Goal: Information Seeking & Learning: Check status

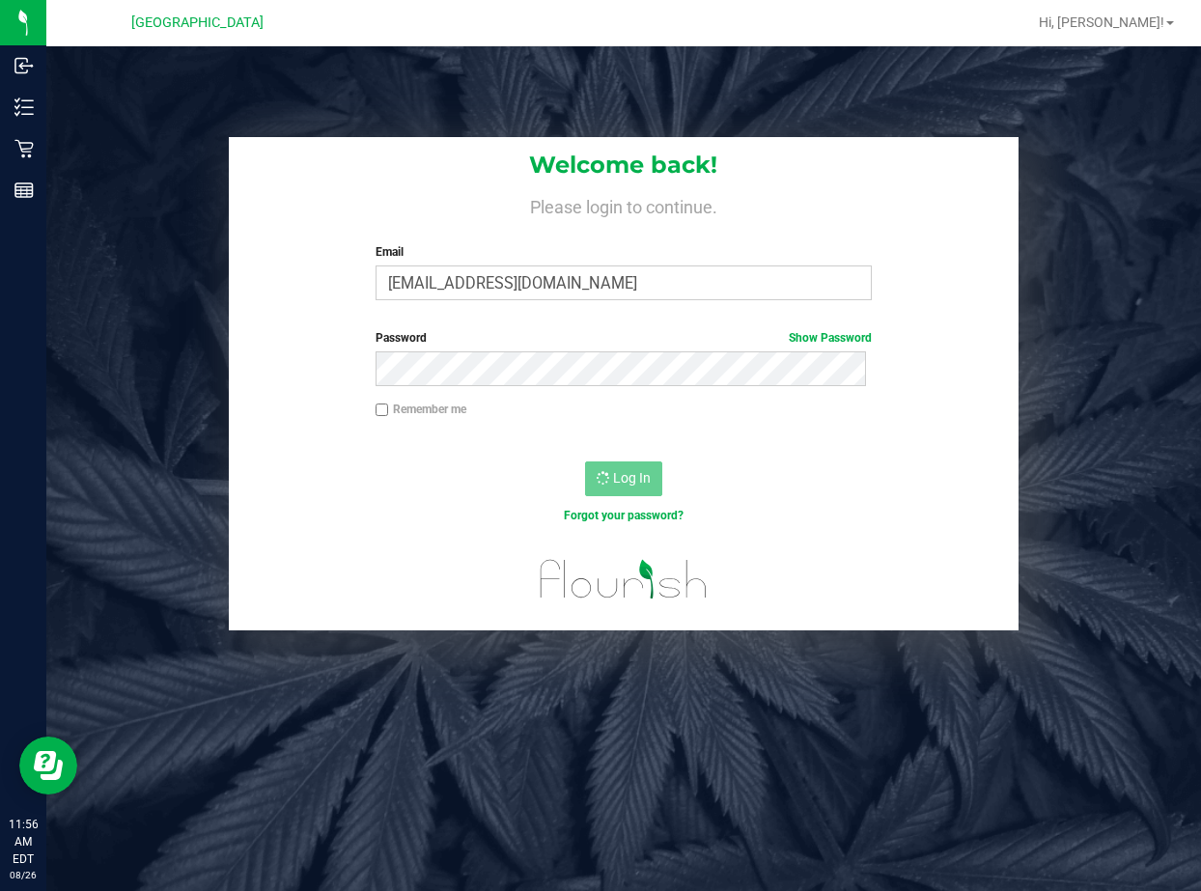
drag, startPoint x: 335, startPoint y: 86, endPoint x: 365, endPoint y: 101, distance: 33.7
click at [337, 86] on div "Welcome back! Please login to continue. Email [EMAIL_ADDRESS][DOMAIN_NAME] Requ…" at bounding box center [623, 491] width 1155 height 891
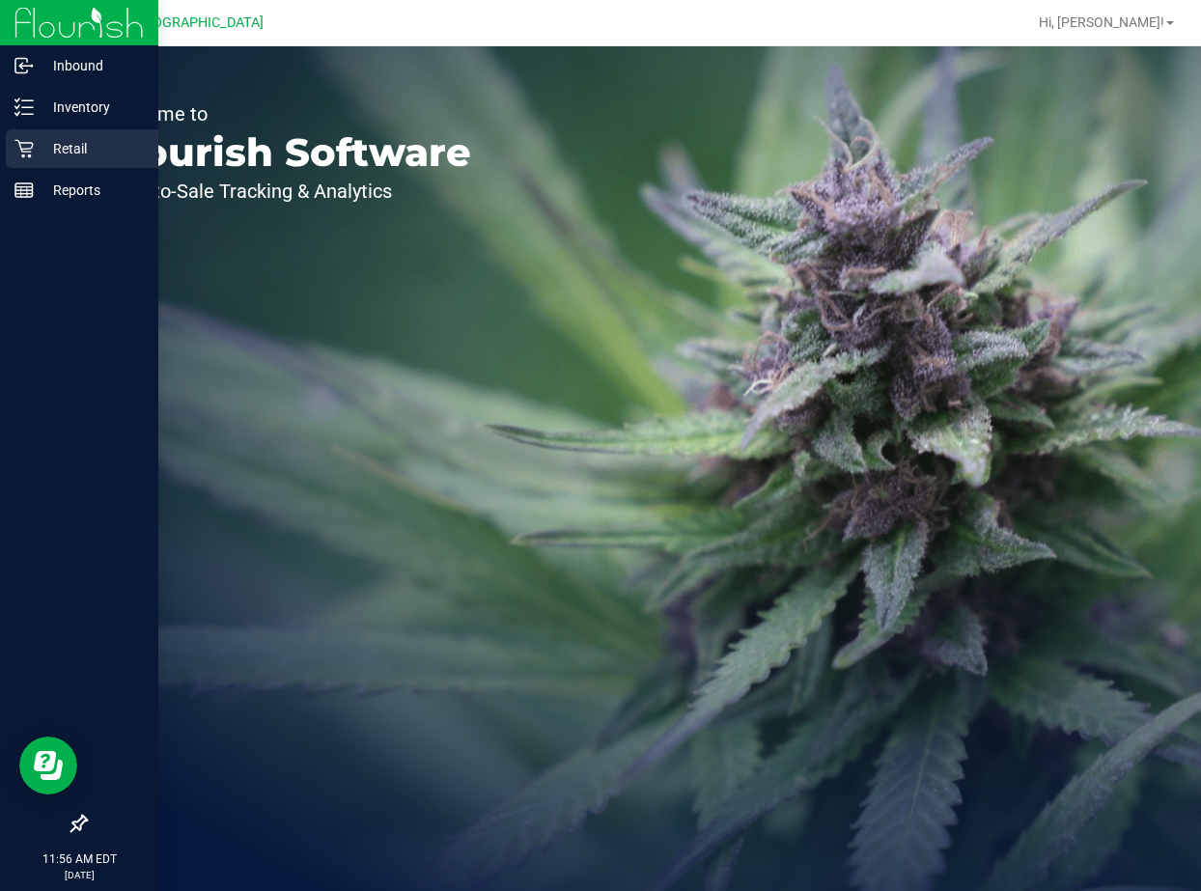
click at [94, 149] on p "Retail" at bounding box center [92, 148] width 116 height 23
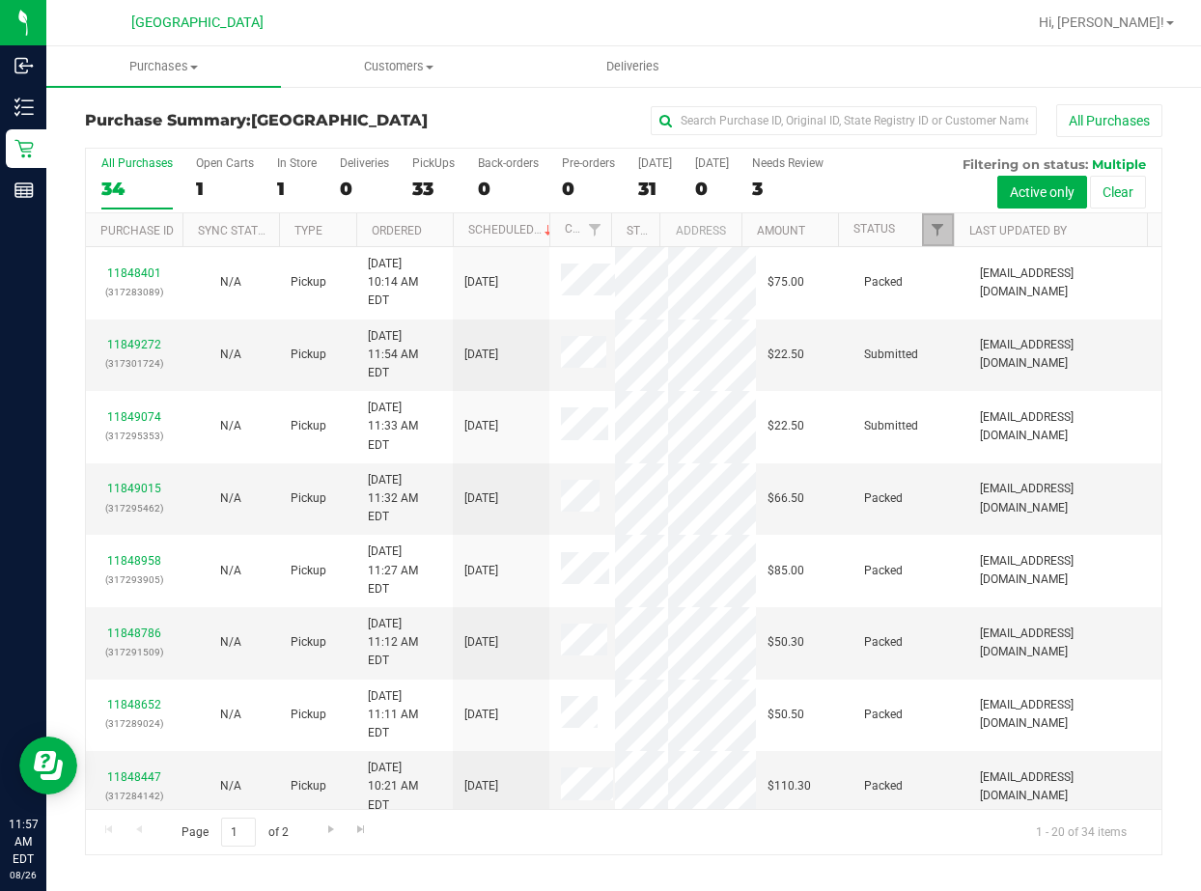
click at [948, 242] on link "Filter" at bounding box center [938, 229] width 32 height 33
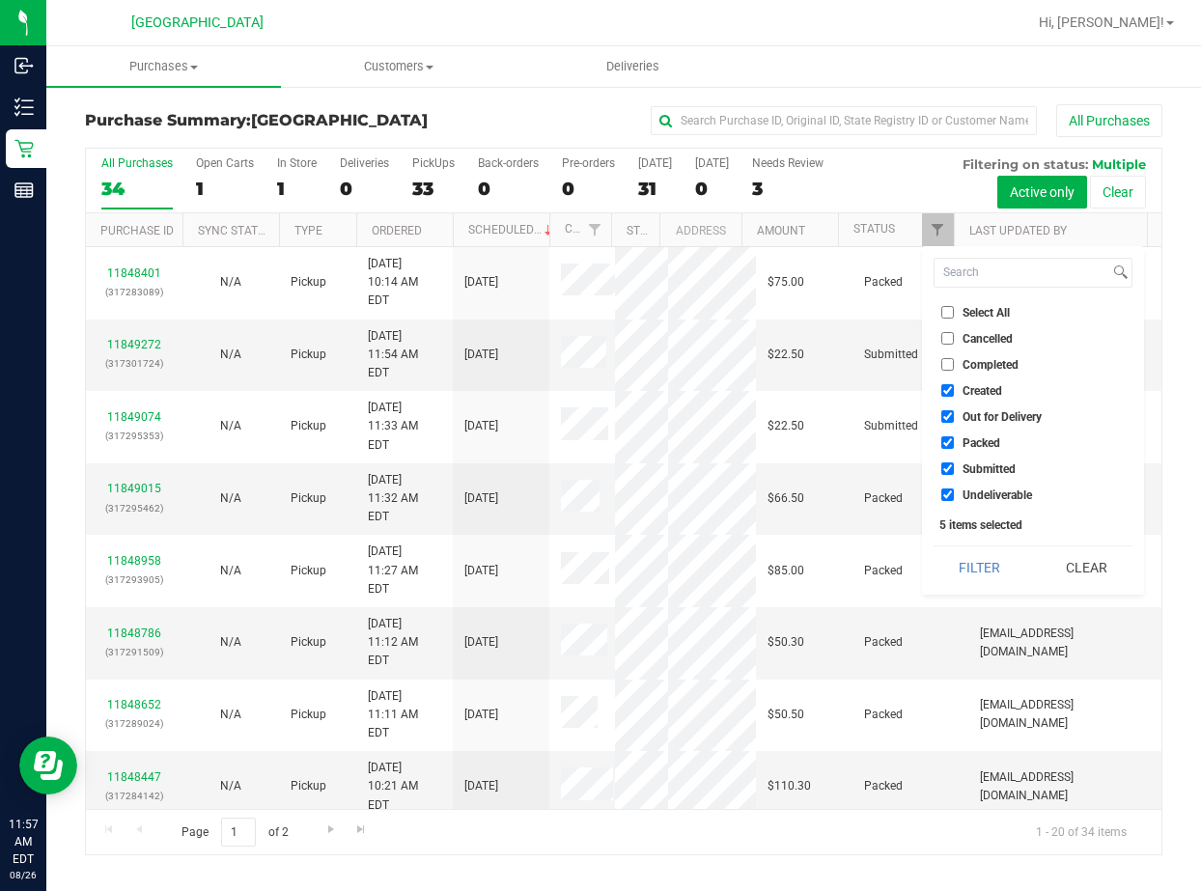
click at [953, 310] on input "Select All" at bounding box center [947, 312] width 13 height 13
checkbox input "true"
click at [953, 310] on input "Select All" at bounding box center [947, 312] width 13 height 13
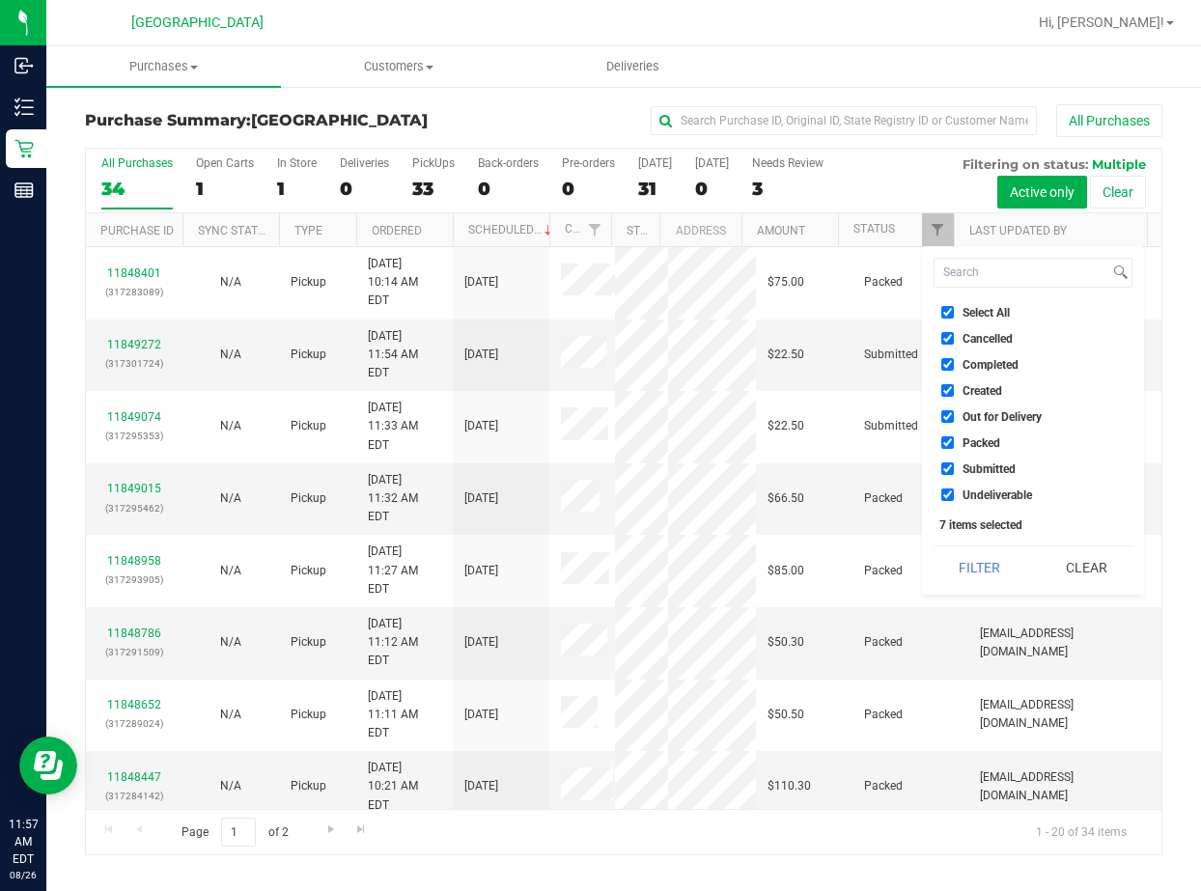
checkbox input "false"
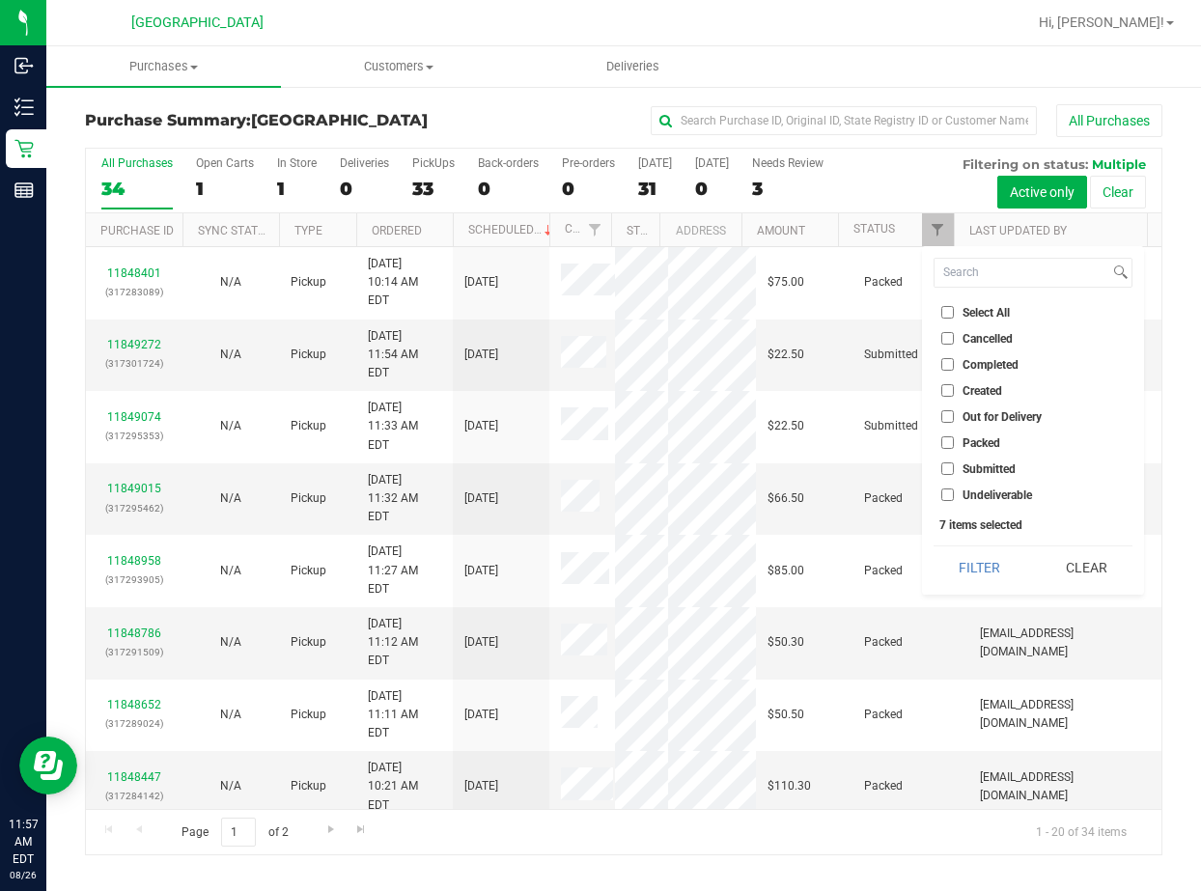
checkbox input "false"
click at [947, 463] on input "Submitted" at bounding box center [947, 468] width 13 height 13
click at [970, 552] on button "Filter" at bounding box center [980, 567] width 93 height 42
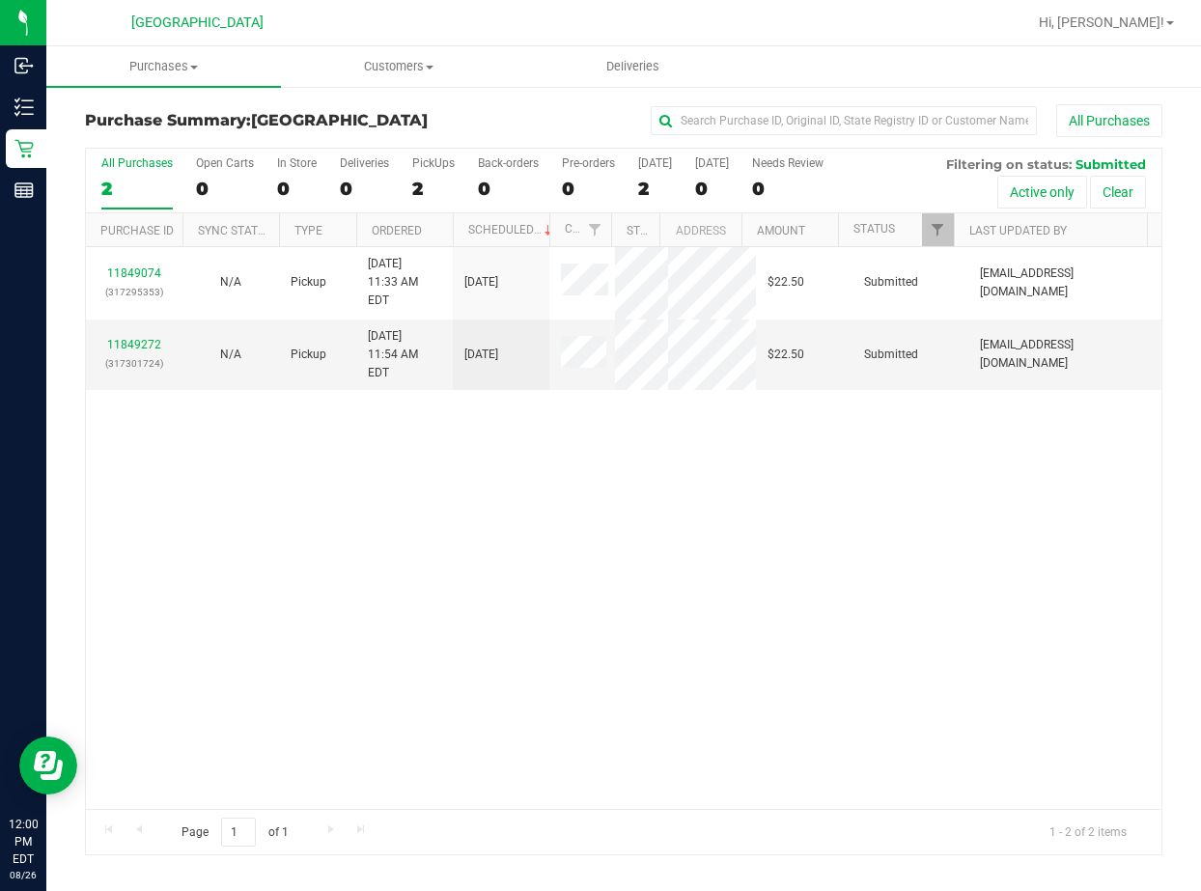
click at [568, 429] on div "11849074 (317295353) N/A Pickup 8/26/2025 11:33 AM EDT 8/26/2025 $22.50 Submitt…" at bounding box center [624, 527] width 1076 height 561
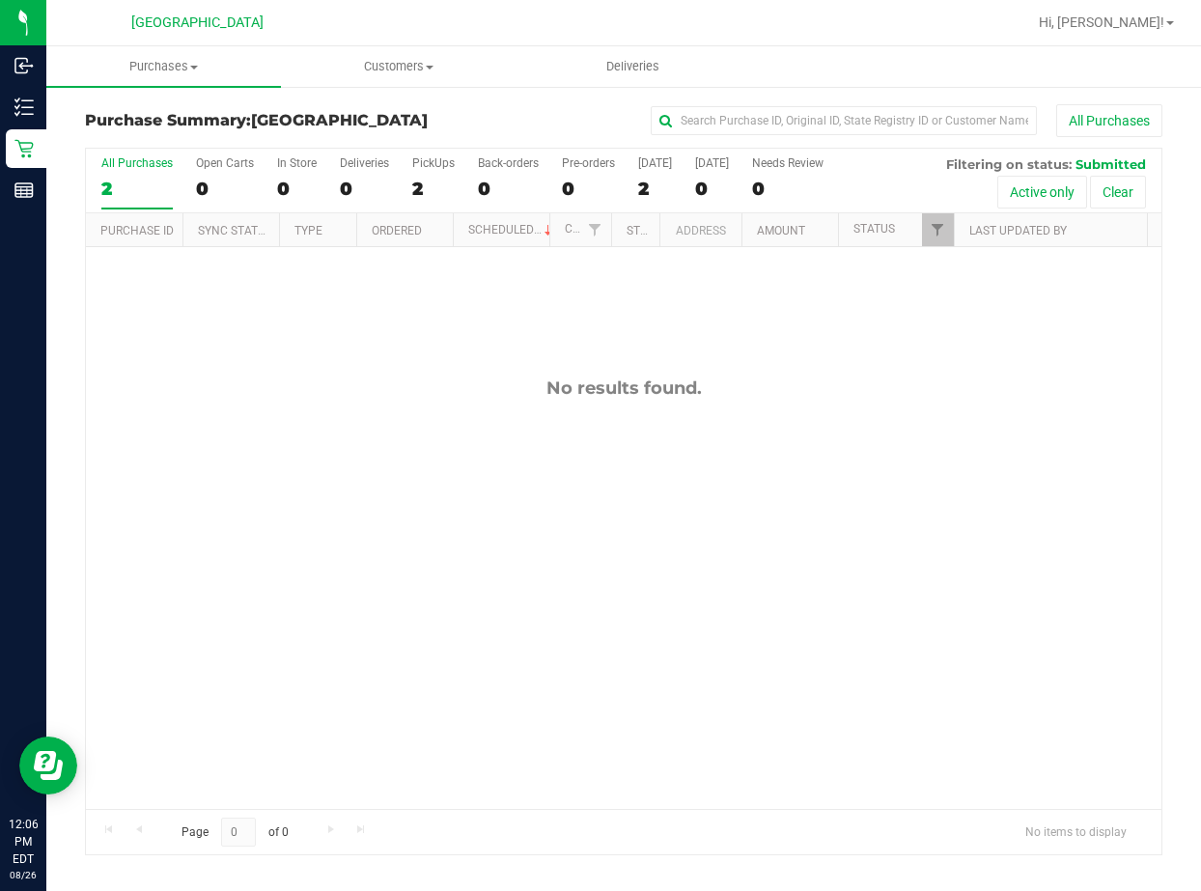
click at [920, 229] on th "Status" at bounding box center [896, 230] width 116 height 34
checkbox input "true"
click at [943, 232] on span "Filter" at bounding box center [937, 229] width 15 height 15
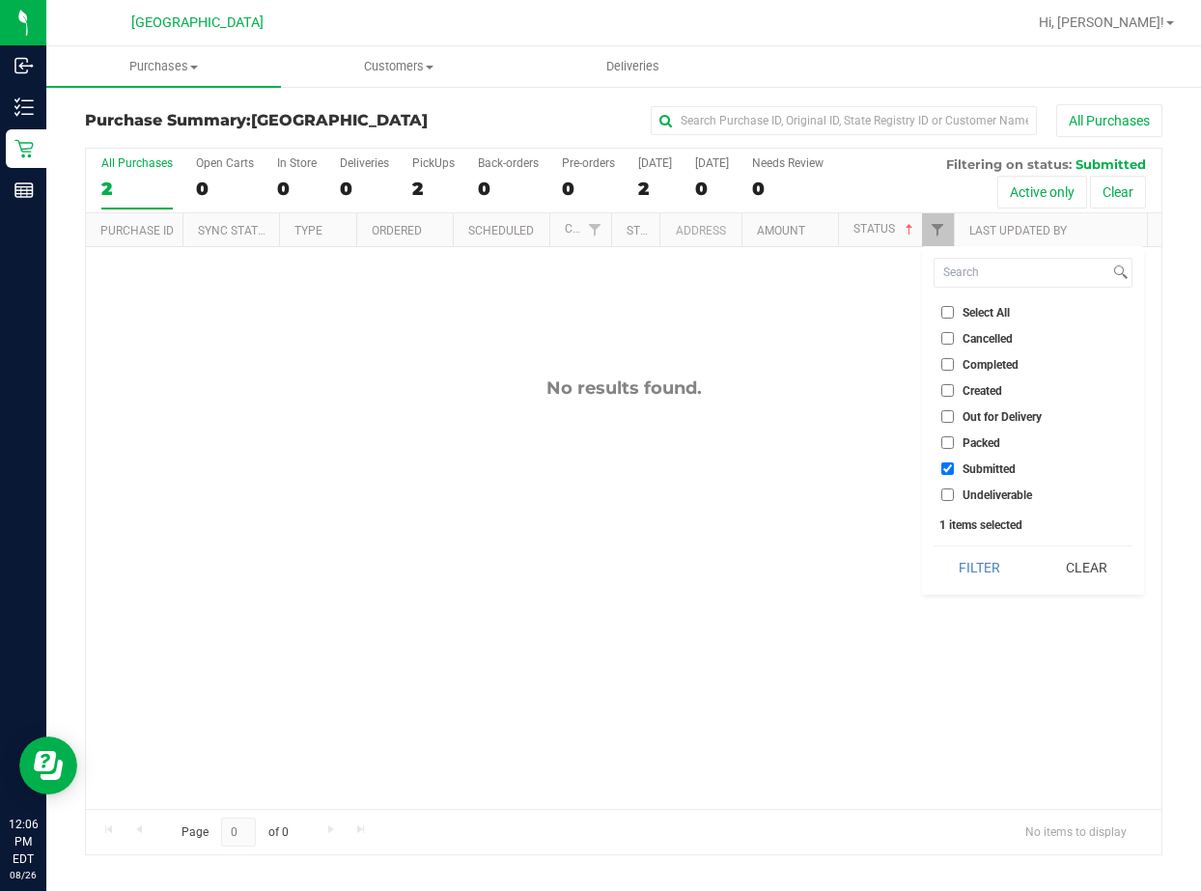
click at [956, 444] on label "Packed" at bounding box center [970, 442] width 59 height 13
click at [954, 444] on input "Packed" at bounding box center [947, 442] width 13 height 13
checkbox input "true"
click at [974, 569] on button "Filter" at bounding box center [980, 567] width 93 height 42
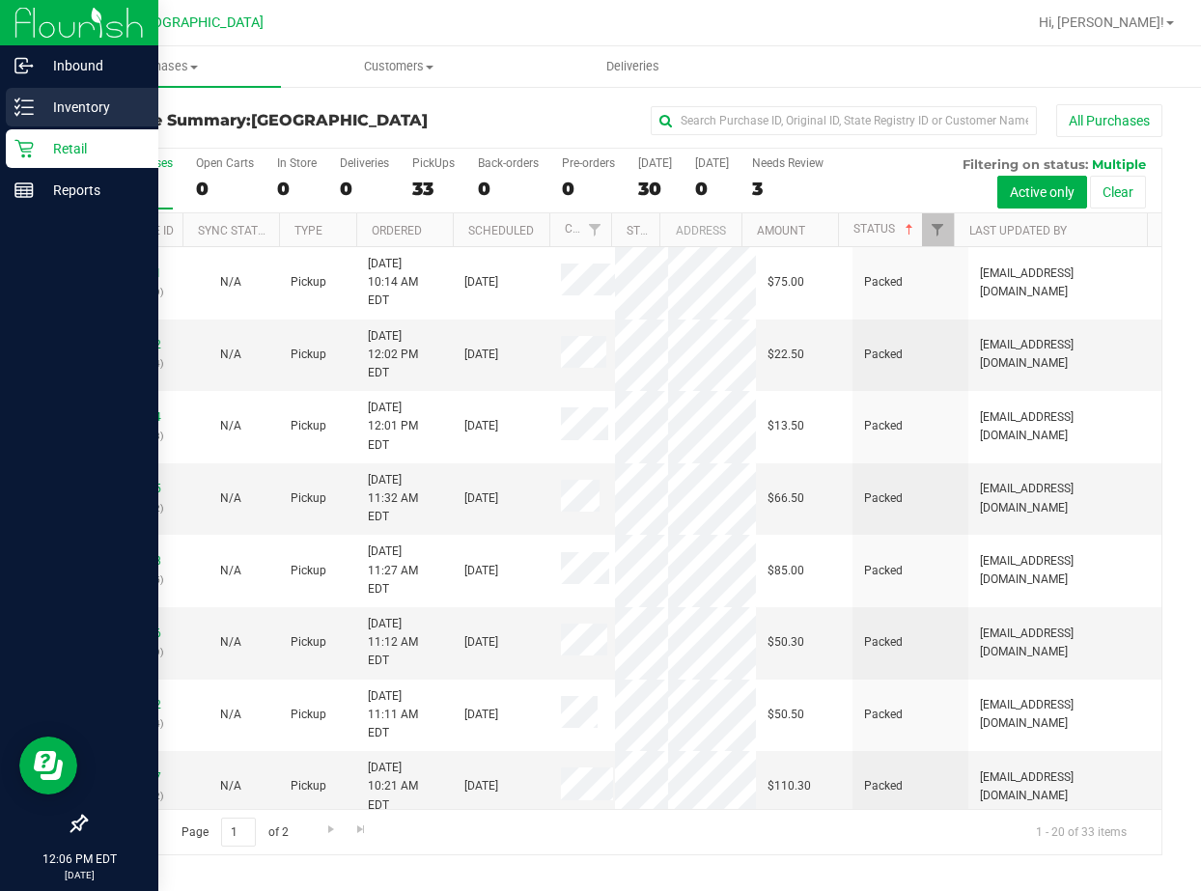
click at [55, 102] on p "Inventory" at bounding box center [92, 107] width 116 height 23
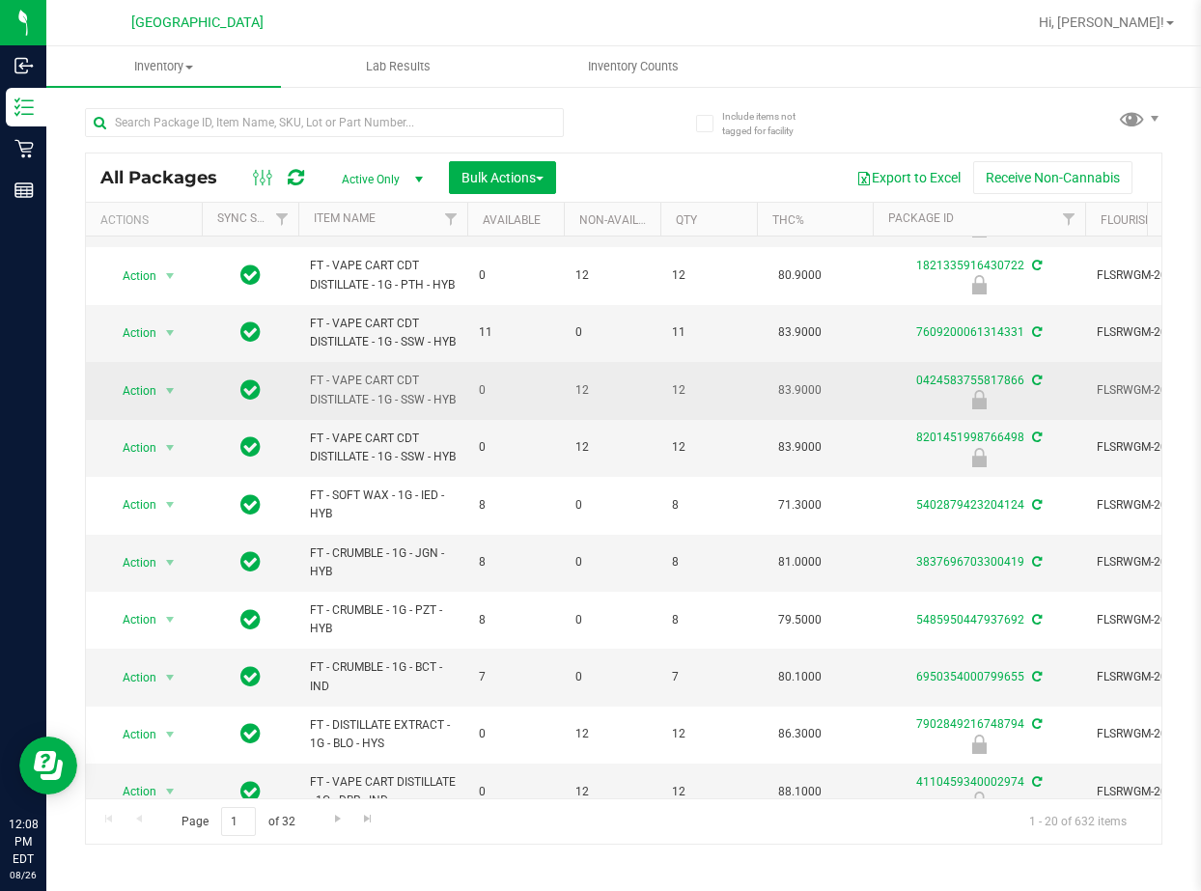
scroll to position [676, 0]
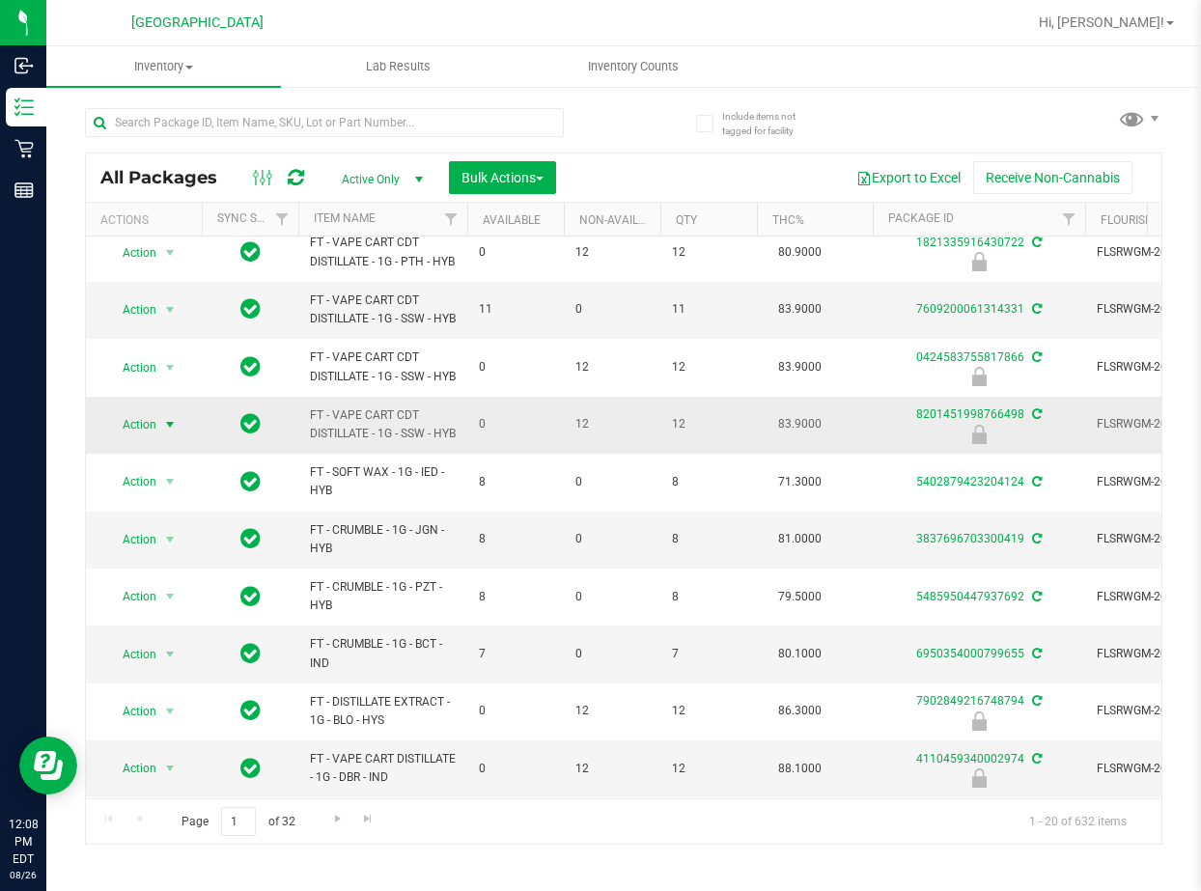
click at [168, 433] on span "select" at bounding box center [169, 424] width 15 height 15
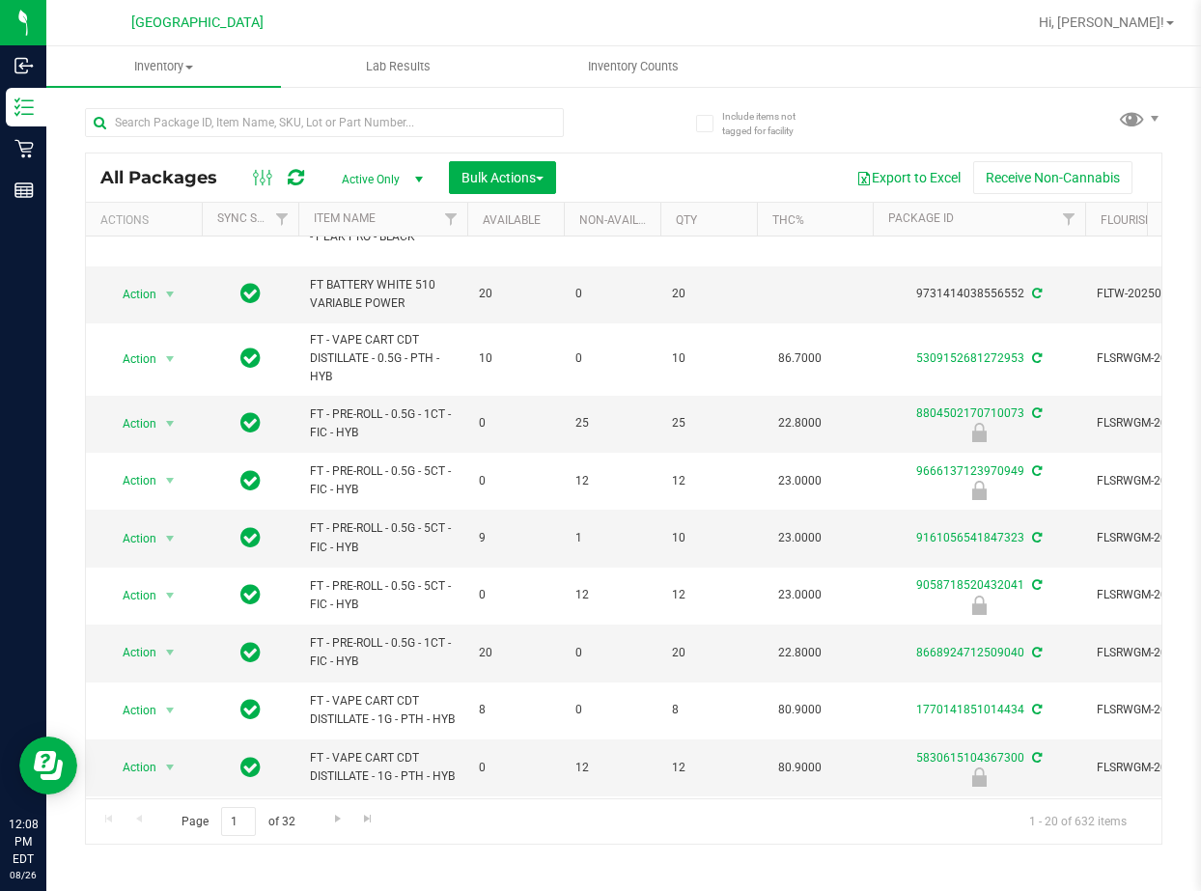
scroll to position [0, 0]
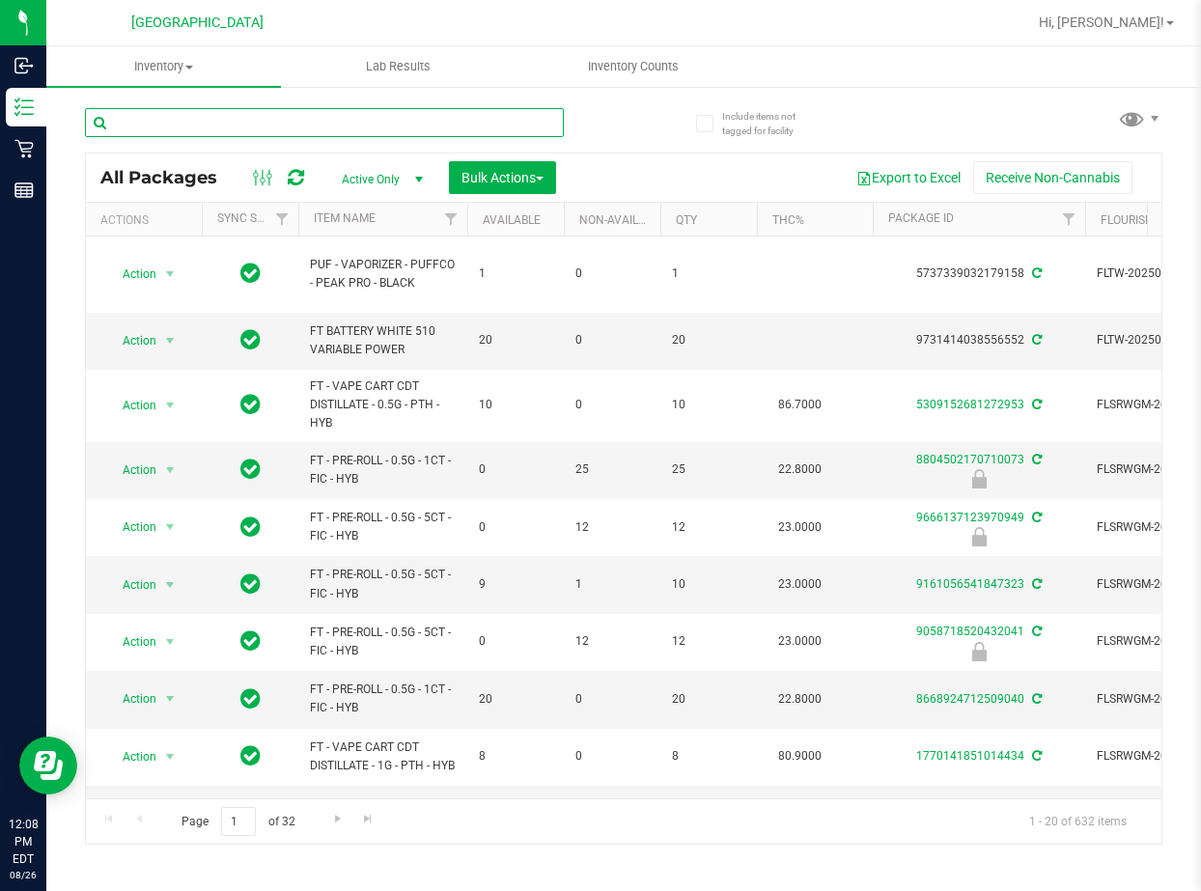
click at [343, 126] on input "text" at bounding box center [324, 122] width 479 height 29
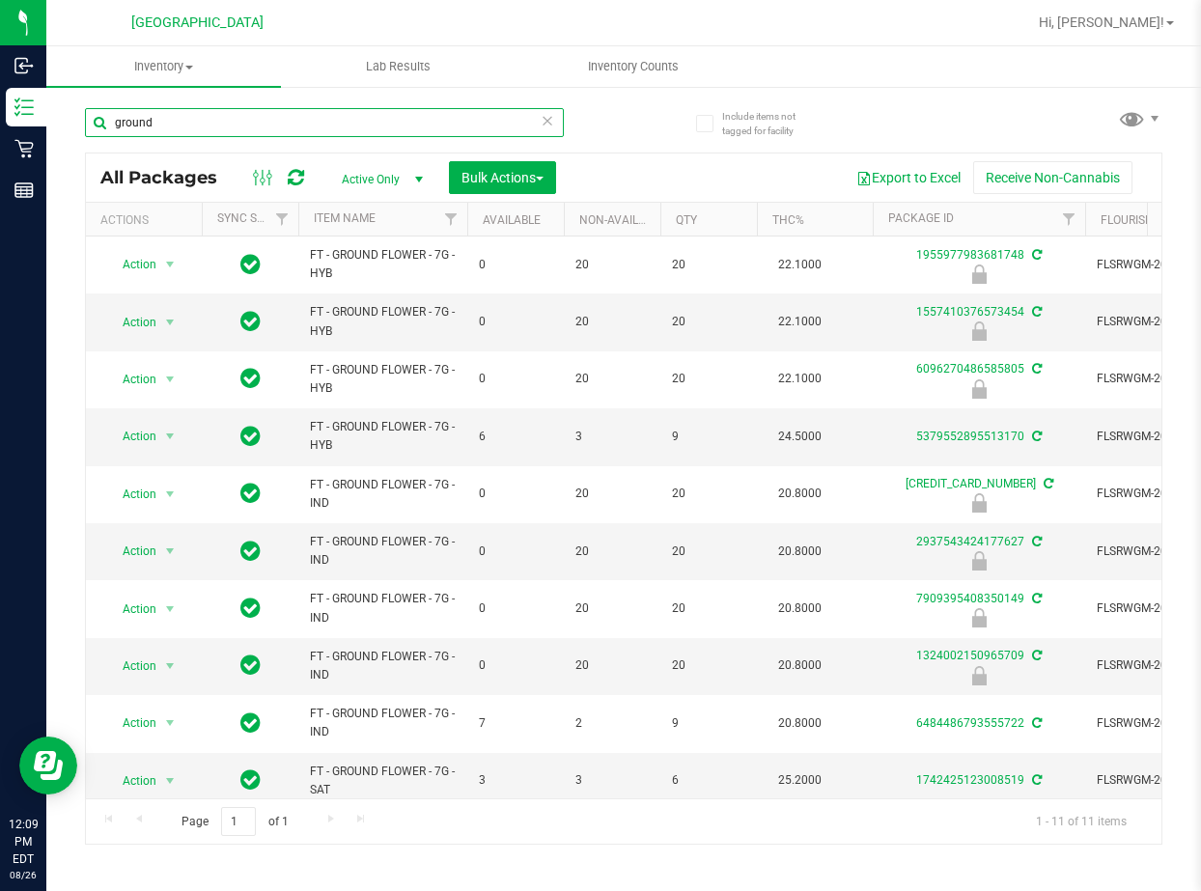
drag, startPoint x: 264, startPoint y: 115, endPoint x: 66, endPoint y: 130, distance: 198.5
click at [66, 130] on div "Include items not tagged for facility ground All Packages Active Only Active On…" at bounding box center [623, 379] width 1155 height 589
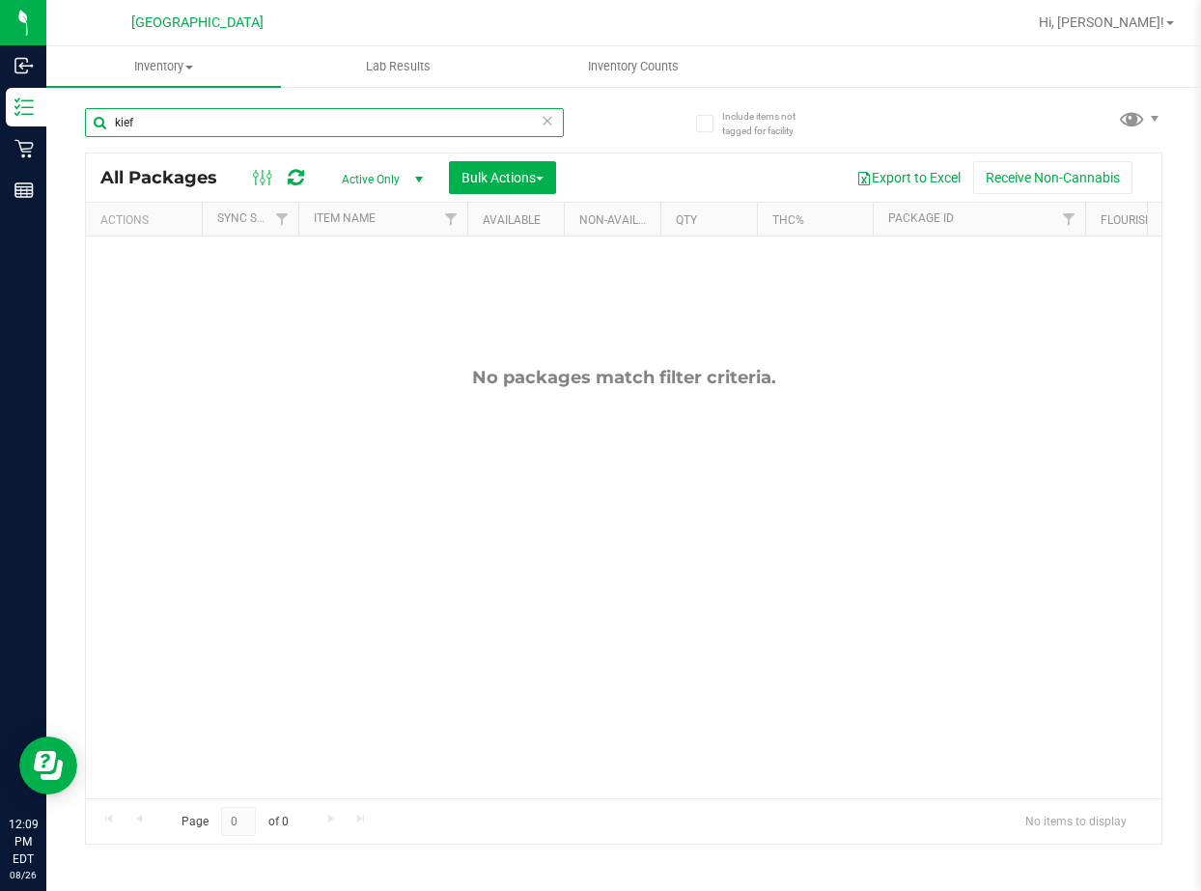
type input "kief"
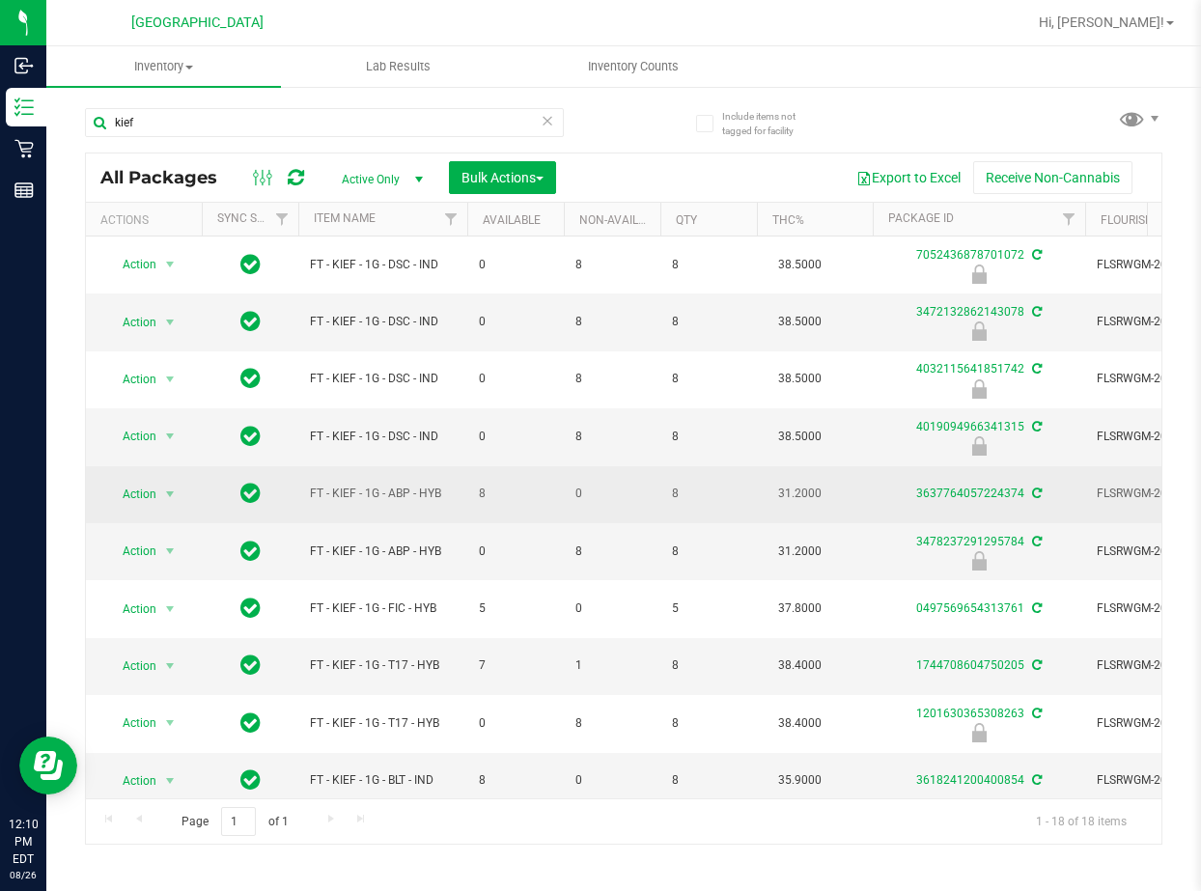
click at [966, 500] on div "3637764057224374" at bounding box center [979, 494] width 218 height 18
click at [933, 501] on div "3637764057224374" at bounding box center [979, 494] width 218 height 18
click at [943, 487] on link "3637764057224374" at bounding box center [970, 494] width 108 height 14
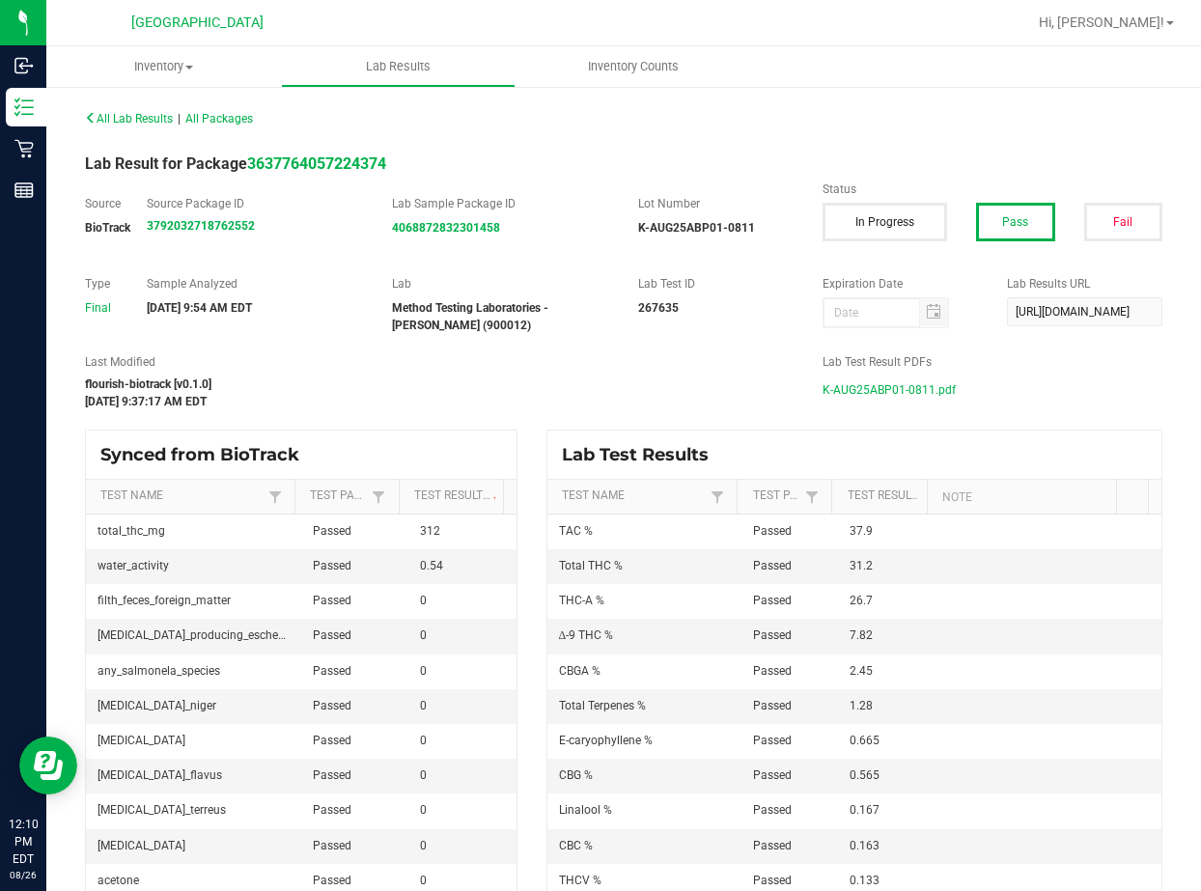
click at [863, 392] on span "K-AUG25ABP01-0811.pdf" at bounding box center [889, 390] width 133 height 29
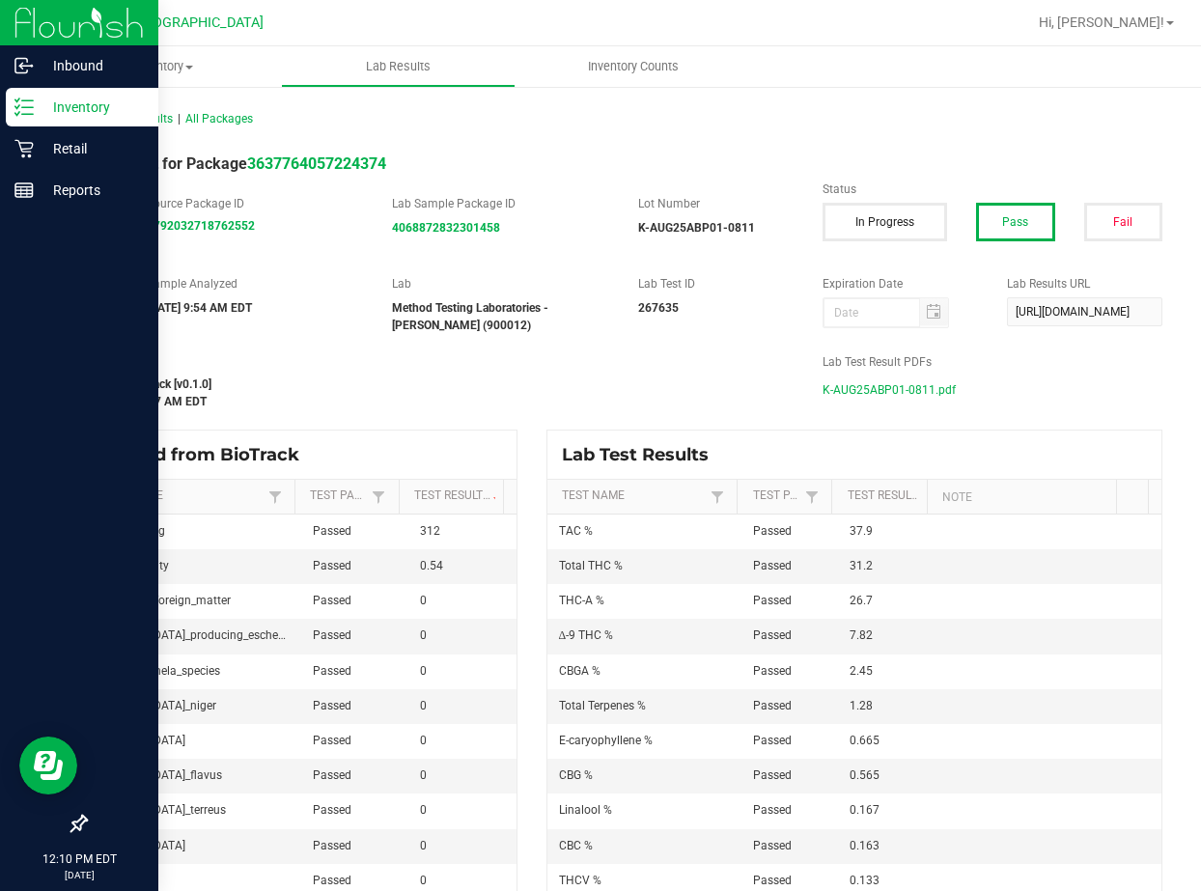
click at [25, 91] on div "Inventory" at bounding box center [82, 107] width 153 height 39
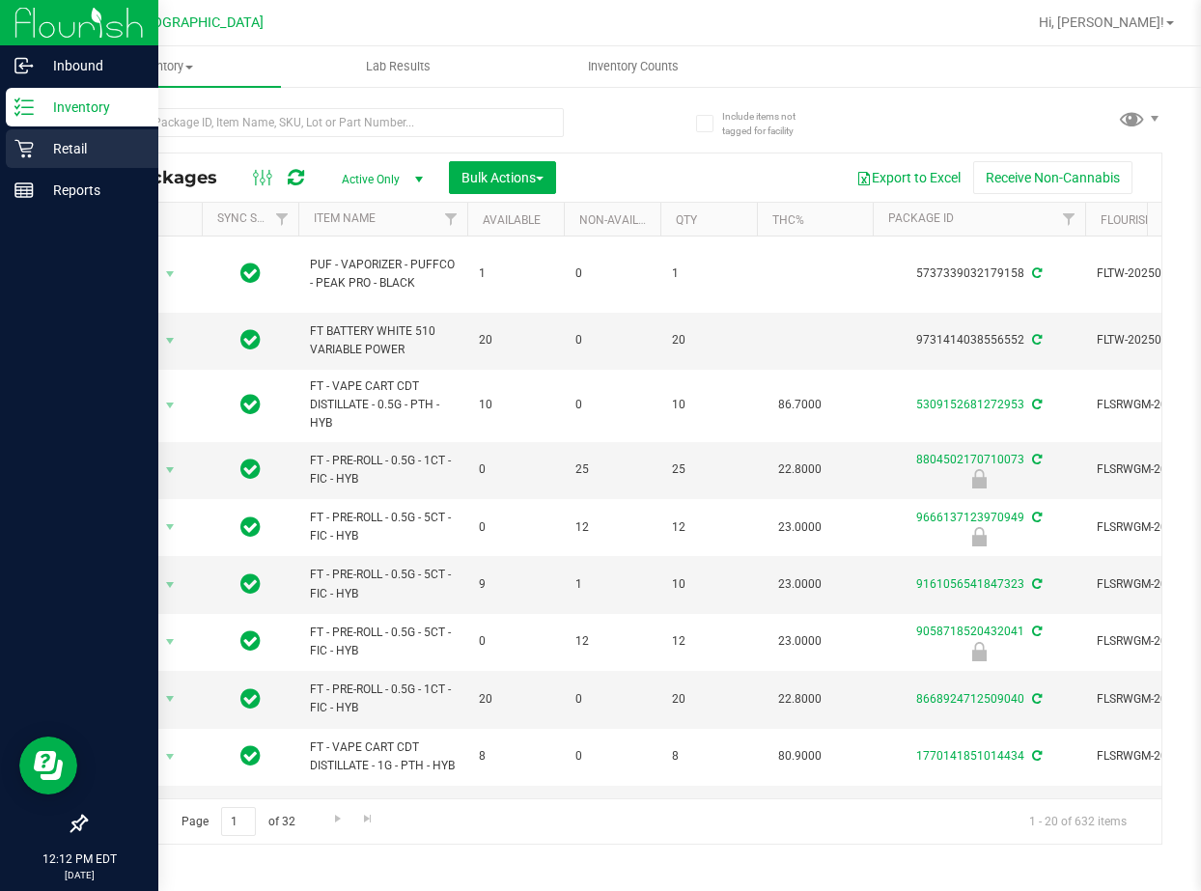
click at [75, 142] on p "Retail" at bounding box center [92, 148] width 116 height 23
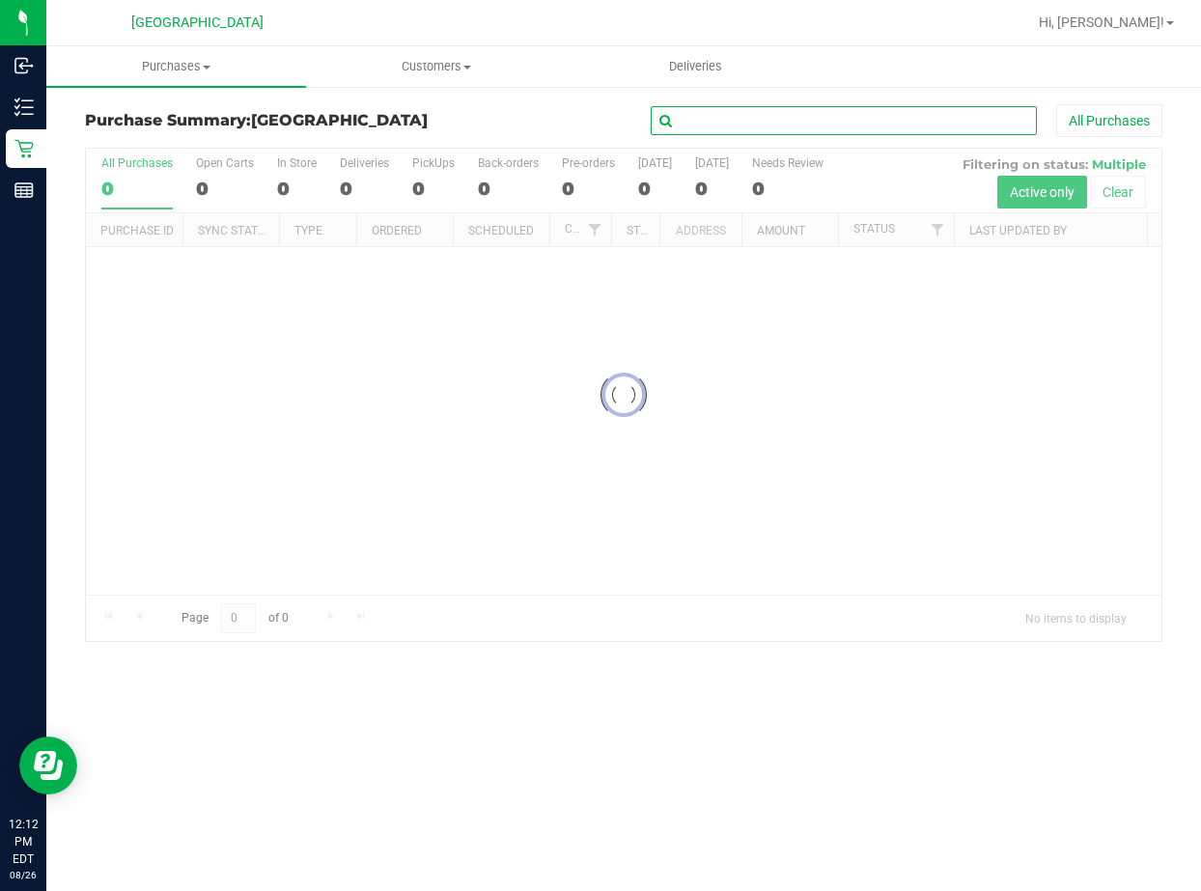
click at [742, 126] on input "text" at bounding box center [844, 120] width 386 height 29
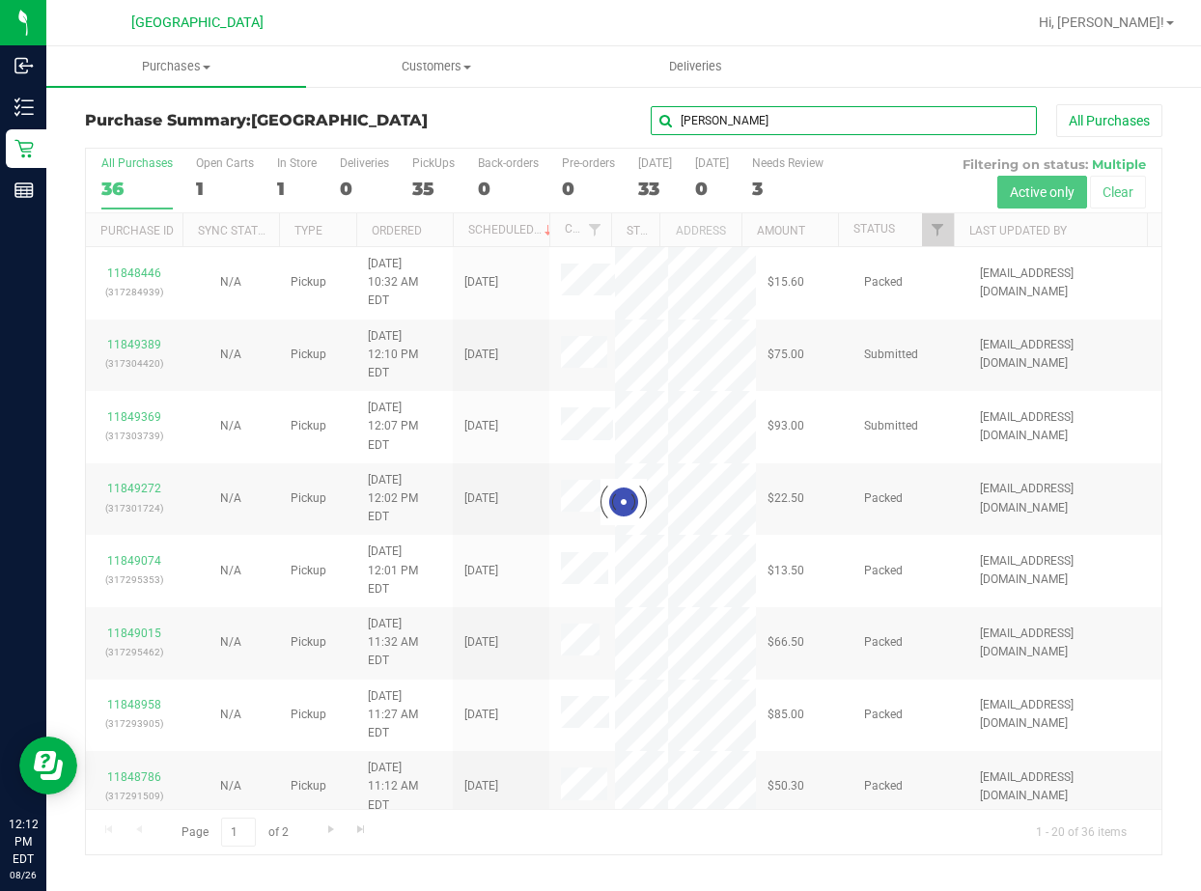
type input "deleon"
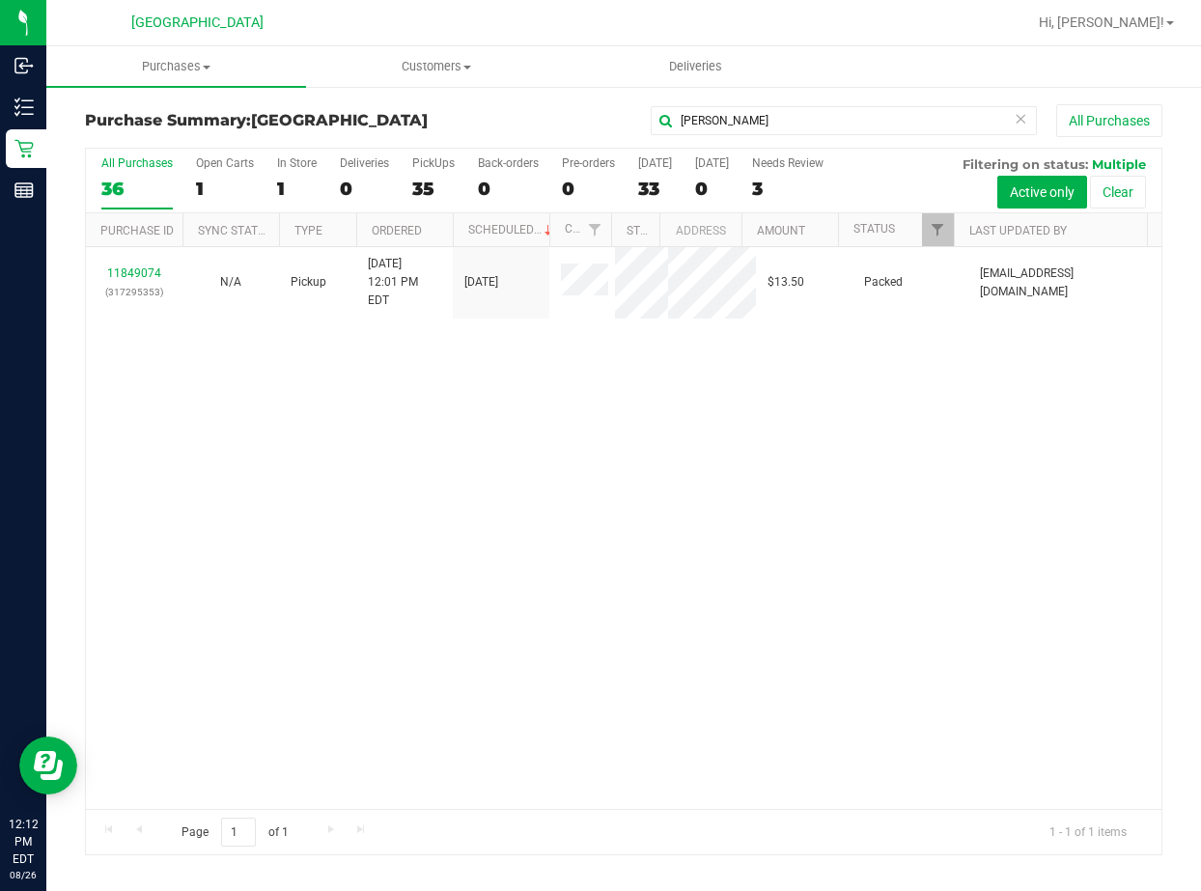
click at [697, 356] on div "11849074 (317295353) N/A Pickup 8/26/2025 12:01 PM EDT 8/26/2025 $13.50 Packed …" at bounding box center [624, 527] width 1076 height 561
click at [544, 426] on div "11849074 (317295353) N/A Pickup 8/26/2025 12:01 PM EDT 8/26/2025 $13.50 Packed …" at bounding box center [624, 527] width 1076 height 561
drag, startPoint x: 854, startPoint y: 137, endPoint x: 532, endPoint y: 126, distance: 322.7
click at [512, 126] on div "Purchase Summary: Lakeland WC deleon All Purchases" at bounding box center [623, 125] width 1077 height 42
click at [738, 122] on input "deleon" at bounding box center [844, 120] width 386 height 29
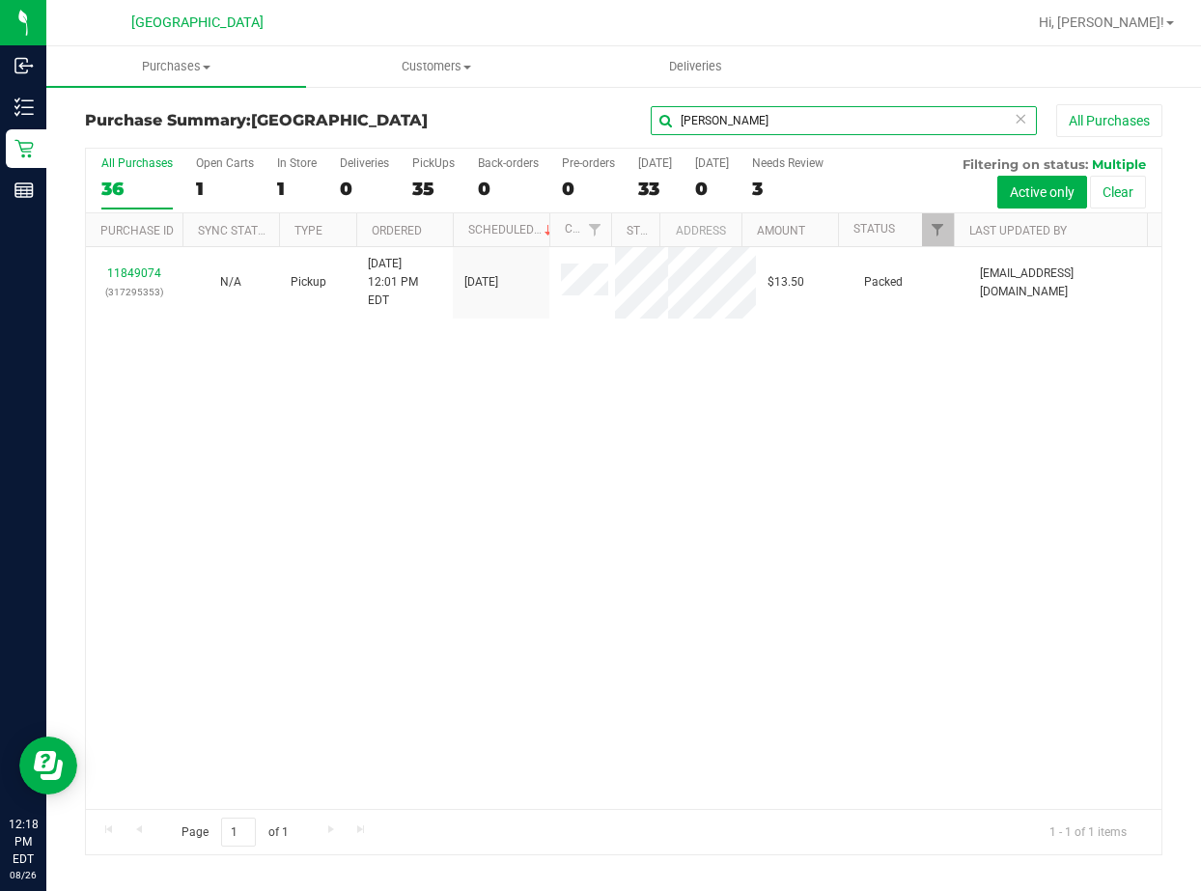
drag, startPoint x: 738, startPoint y: 122, endPoint x: 714, endPoint y: 98, distance: 33.5
click at [691, 117] on input "deleon" at bounding box center [844, 120] width 386 height 29
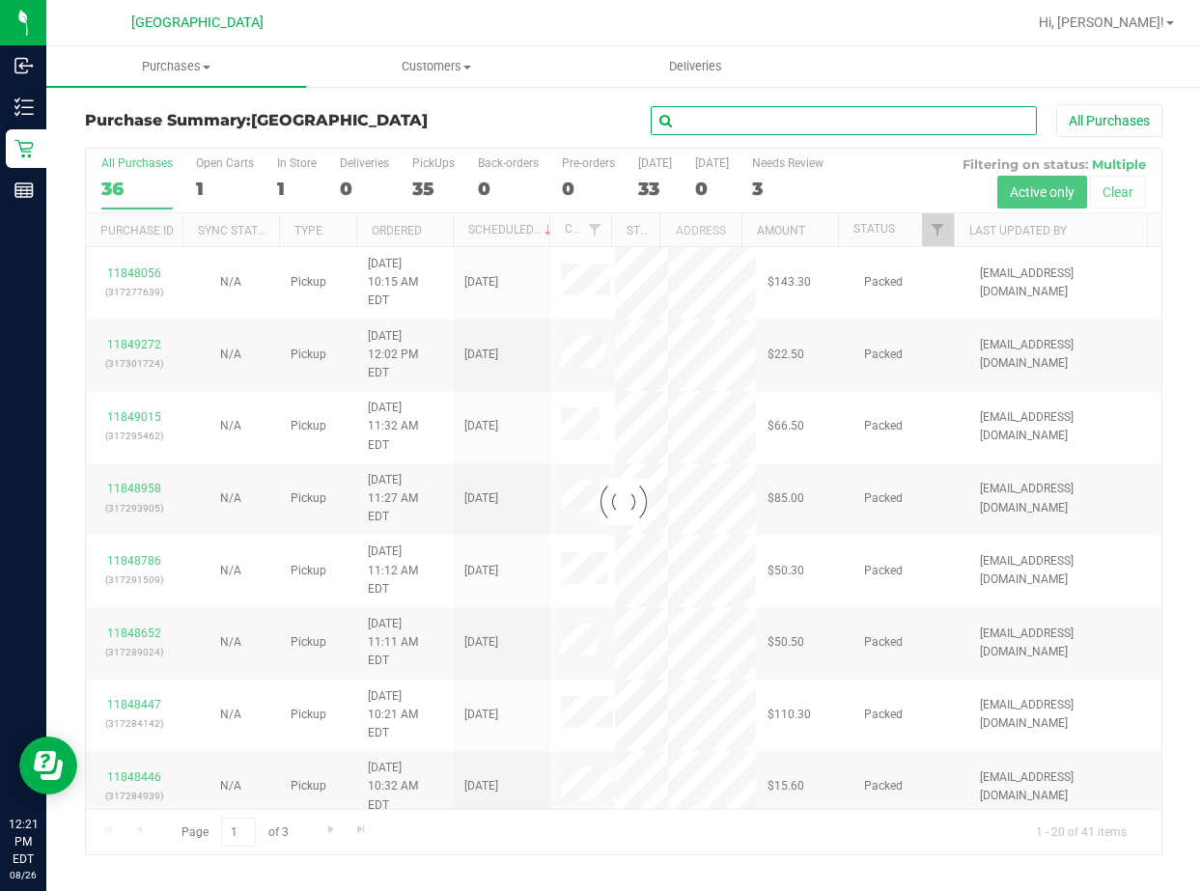
click at [755, 112] on input "text" at bounding box center [844, 120] width 386 height 29
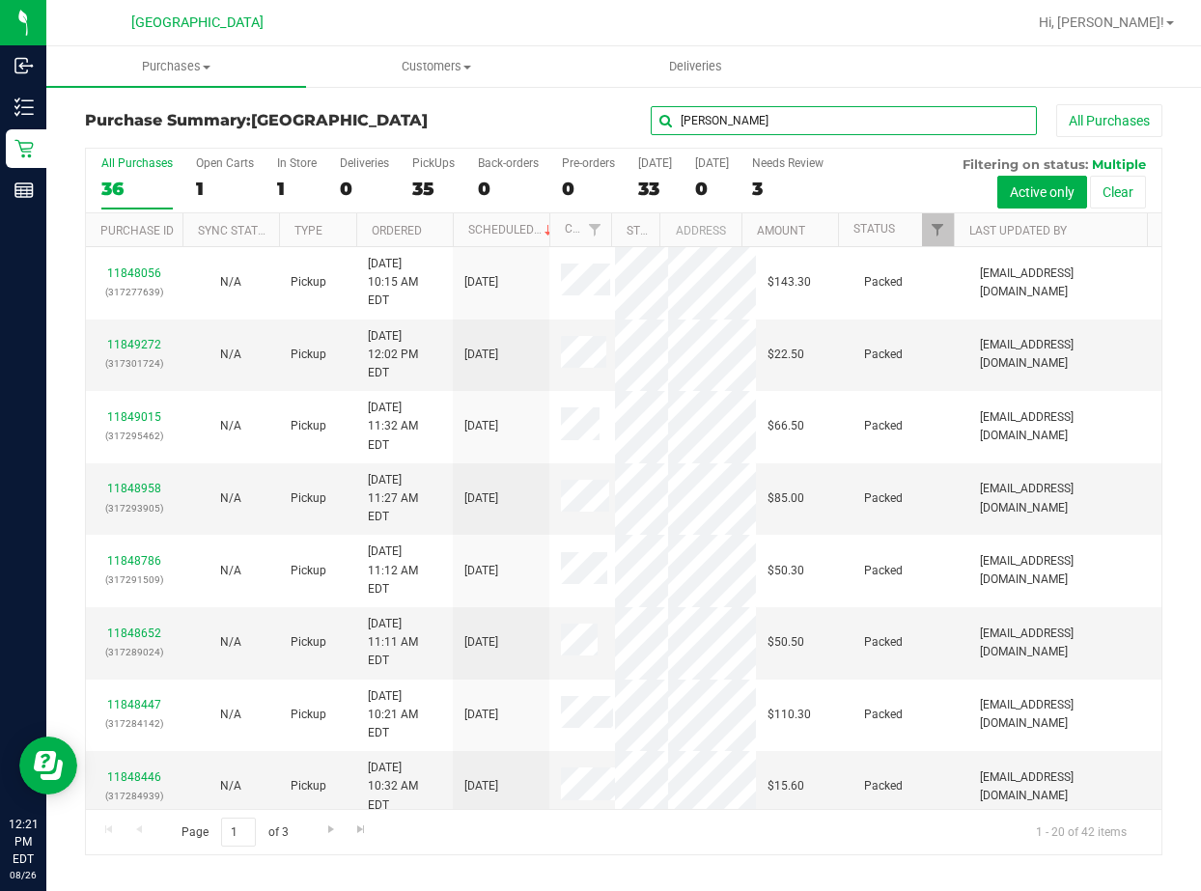
type input "gagnon"
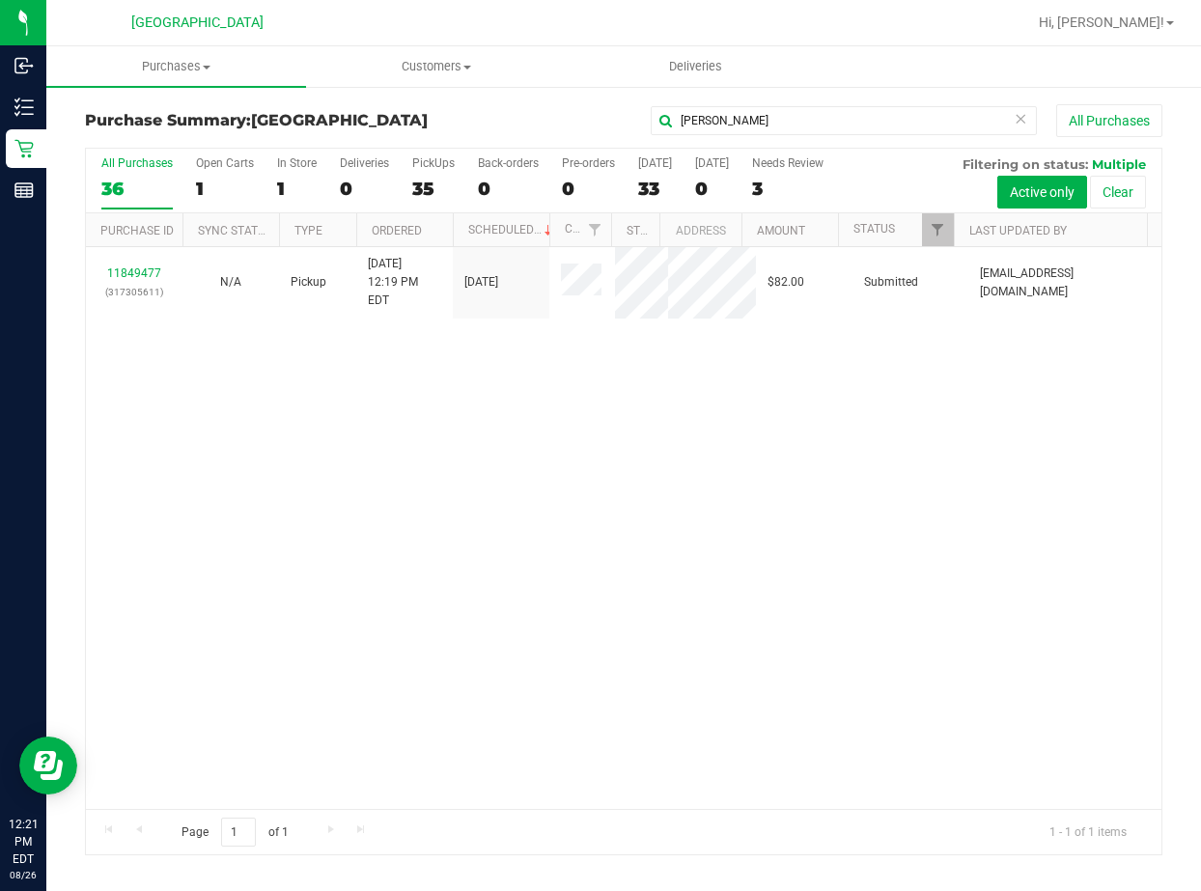
click at [1170, 591] on div "All Purchases 36 Open Carts 1 In Store 1 Deliveries 0 PickUps 35 Back-orders 0 …" at bounding box center [623, 501] width 1106 height 709
drag, startPoint x: 763, startPoint y: 435, endPoint x: 1193, endPoint y: 619, distance: 468.1
click at [769, 437] on div "11849477 (317305611) N/A Pickup 8/26/2025 12:19 PM EDT 8/26/2025 $82.00 Submitt…" at bounding box center [624, 527] width 1076 height 561
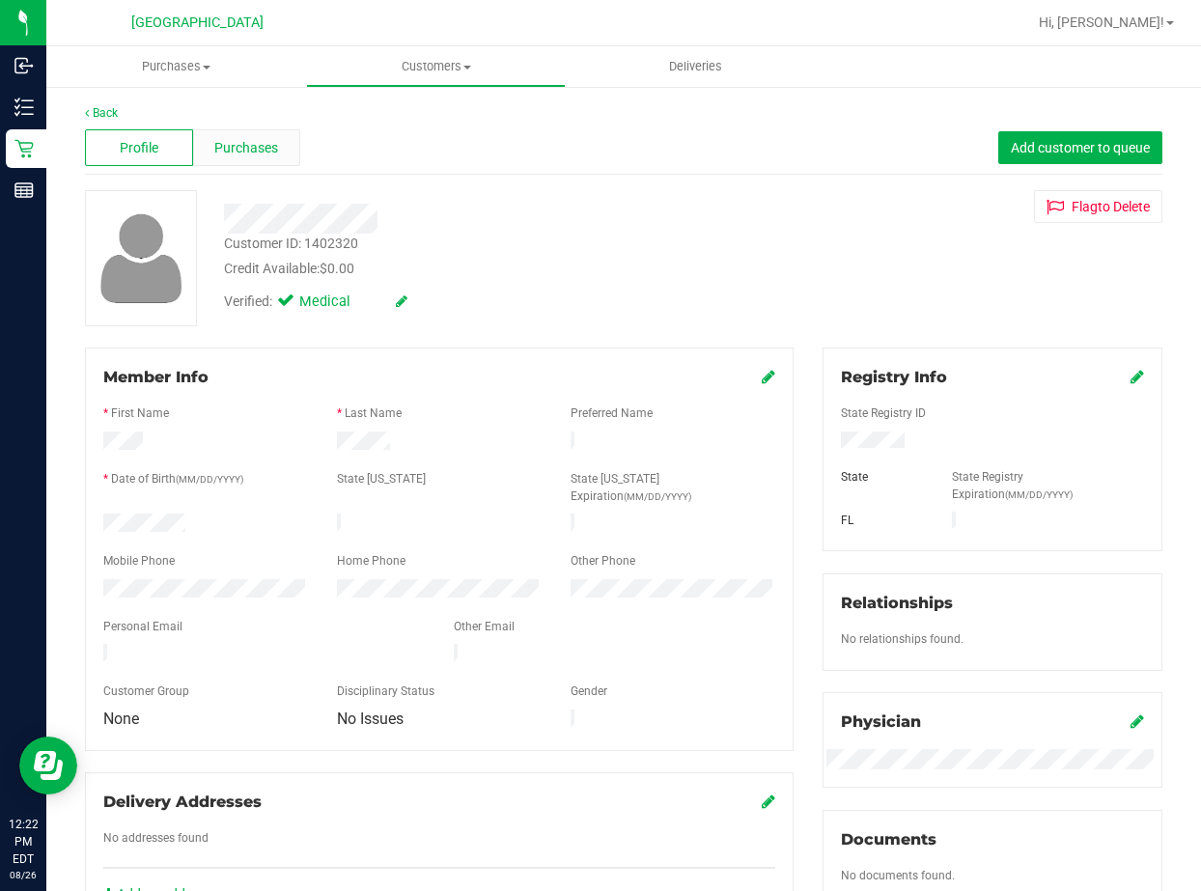
click at [274, 148] on span "Purchases" at bounding box center [246, 148] width 64 height 20
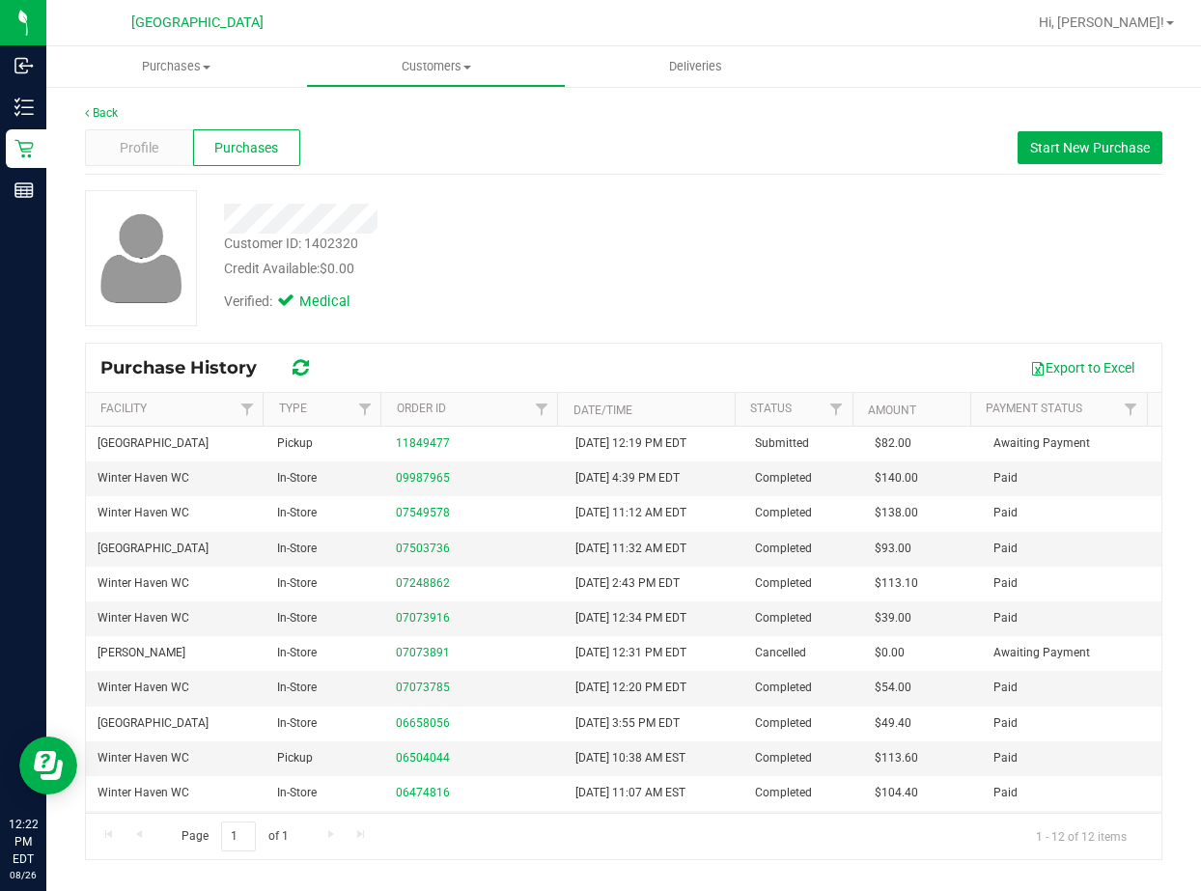
click at [331, 247] on div "Customer ID: 1402320" at bounding box center [291, 244] width 134 height 20
copy div "1402320"
click at [108, 108] on link "Back" at bounding box center [101, 113] width 33 height 14
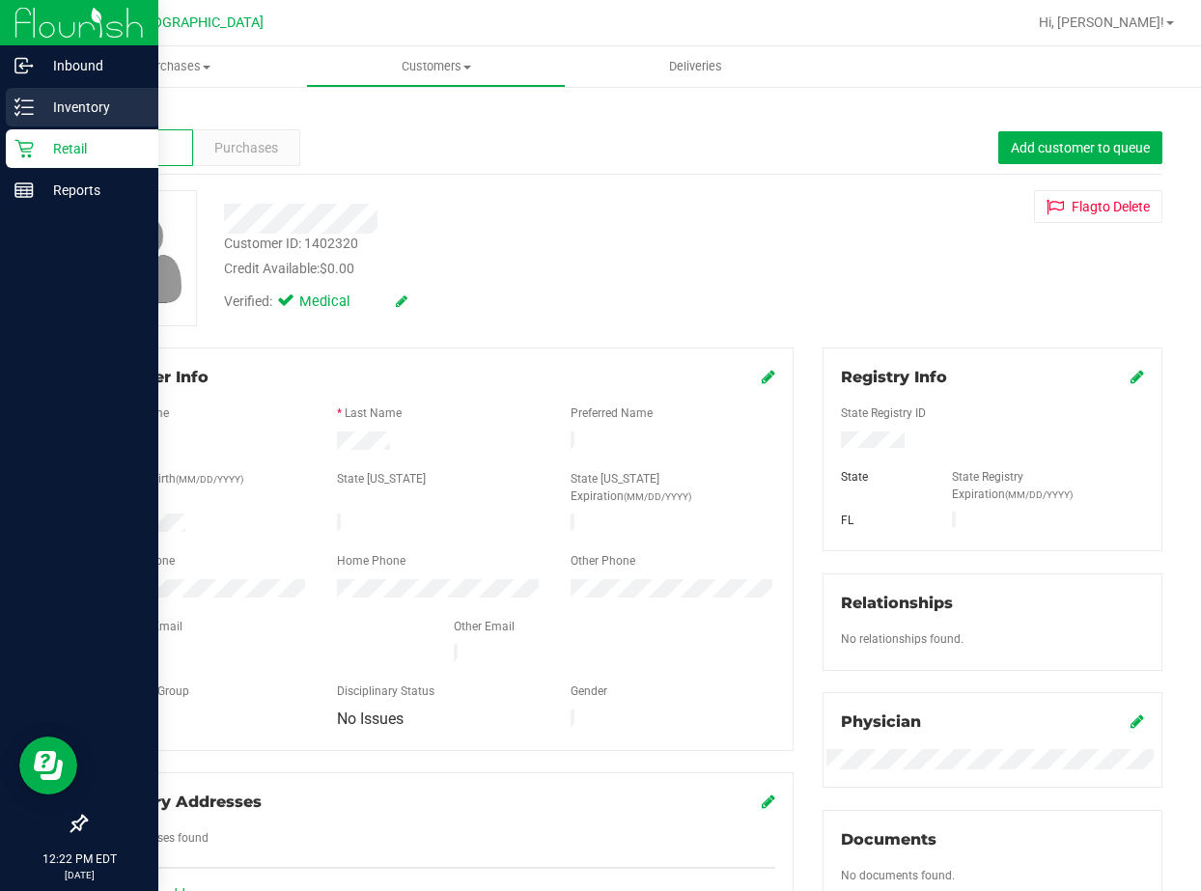
click at [84, 120] on div "Inventory" at bounding box center [82, 107] width 153 height 39
